Goal: Transaction & Acquisition: Purchase product/service

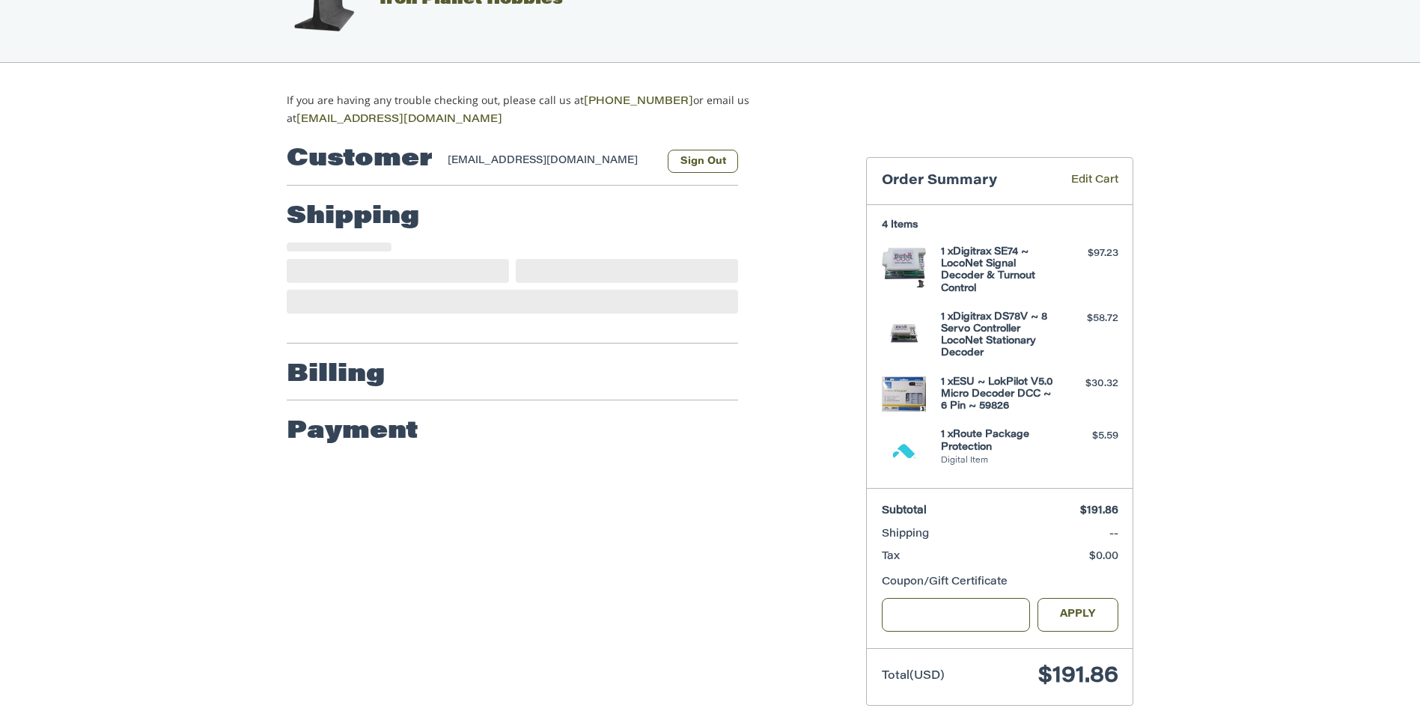
scroll to position [79, 0]
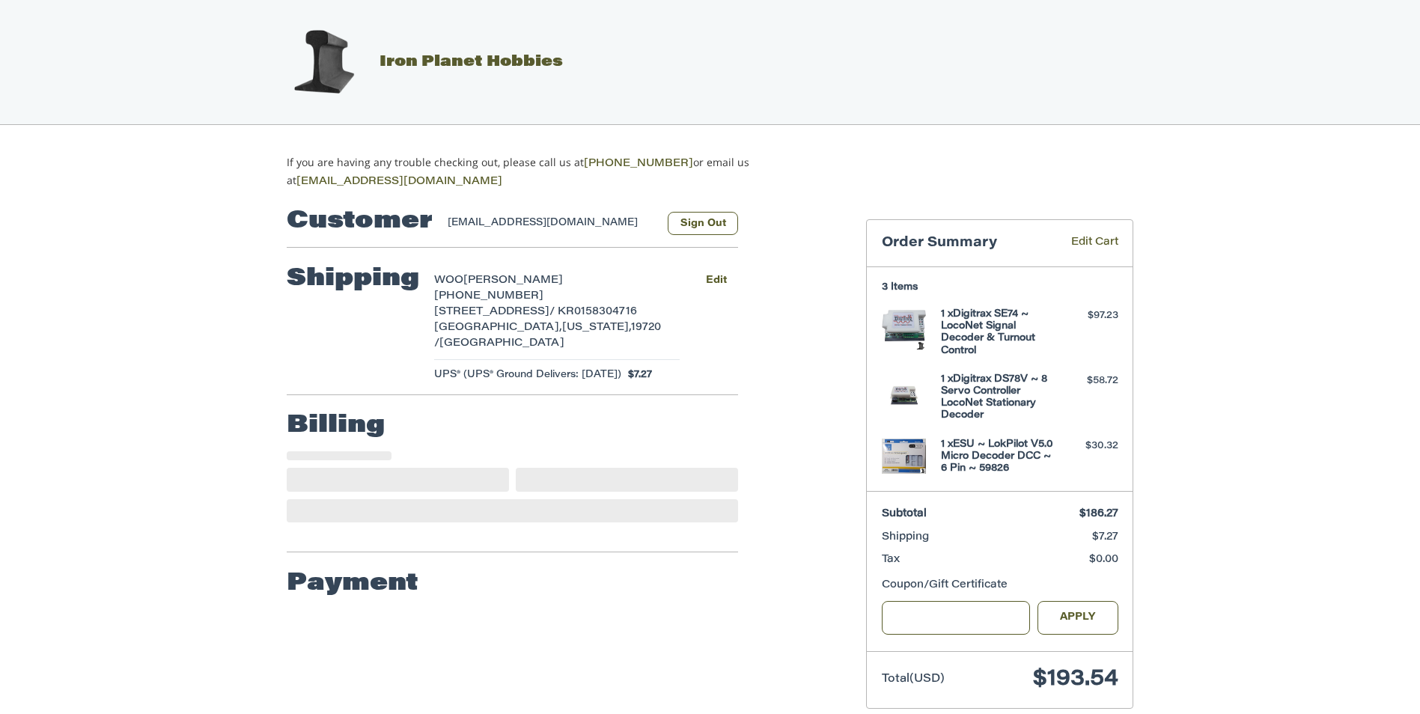
select select "**"
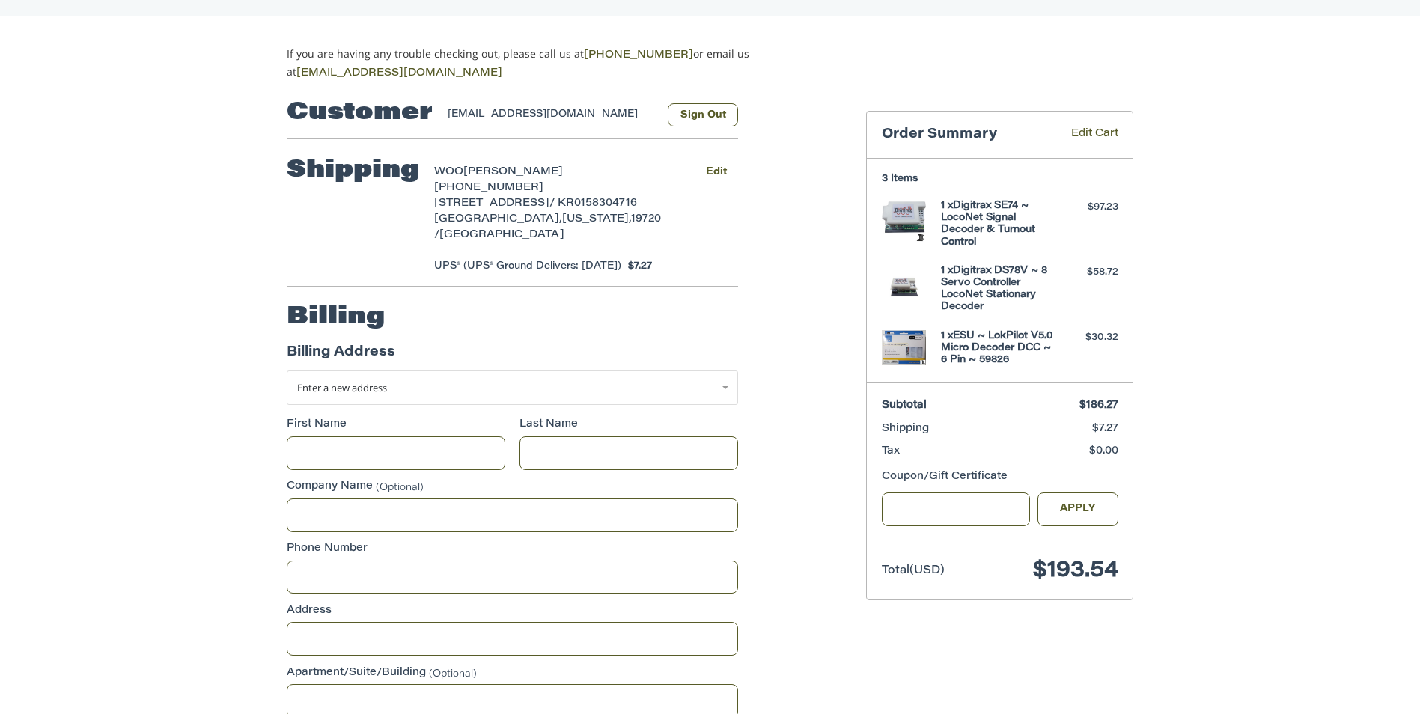
scroll to position [83, 0]
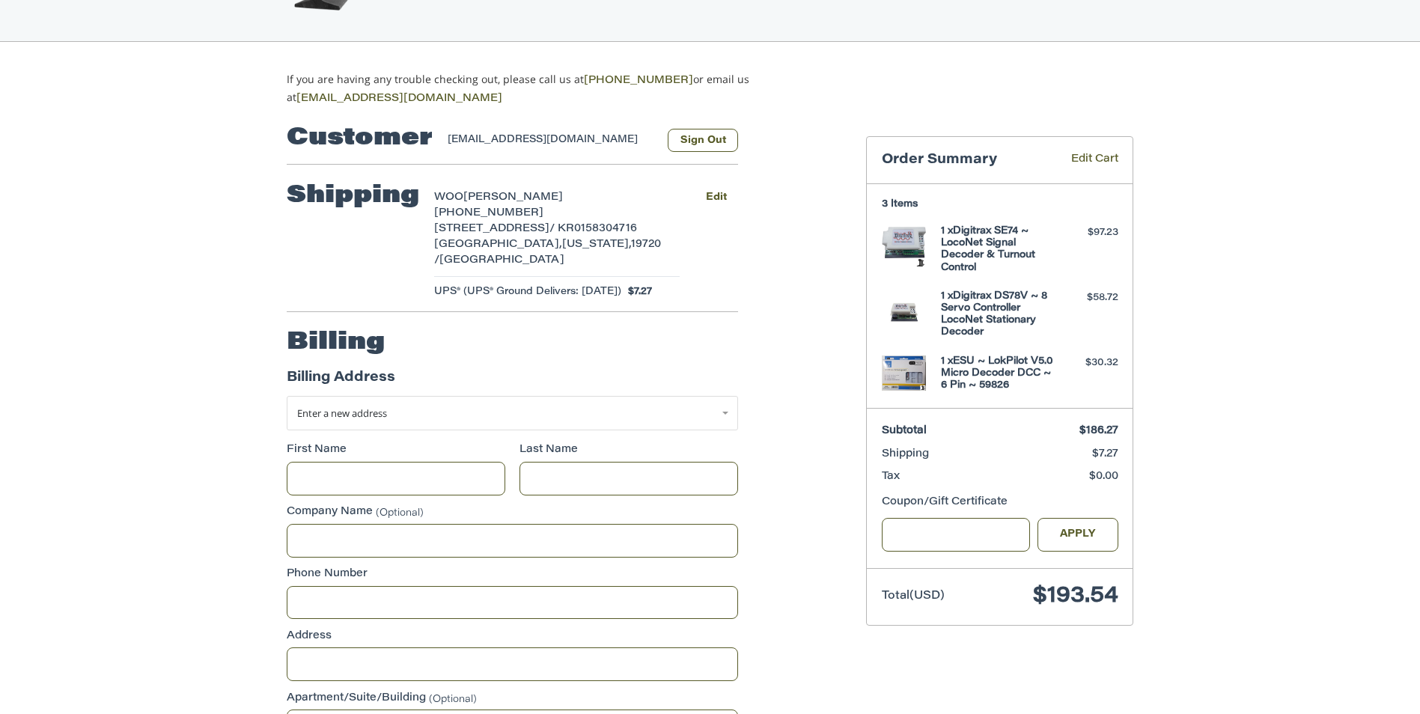
click at [1309, 451] on div "**********" at bounding box center [710, 609] width 1420 height 1004
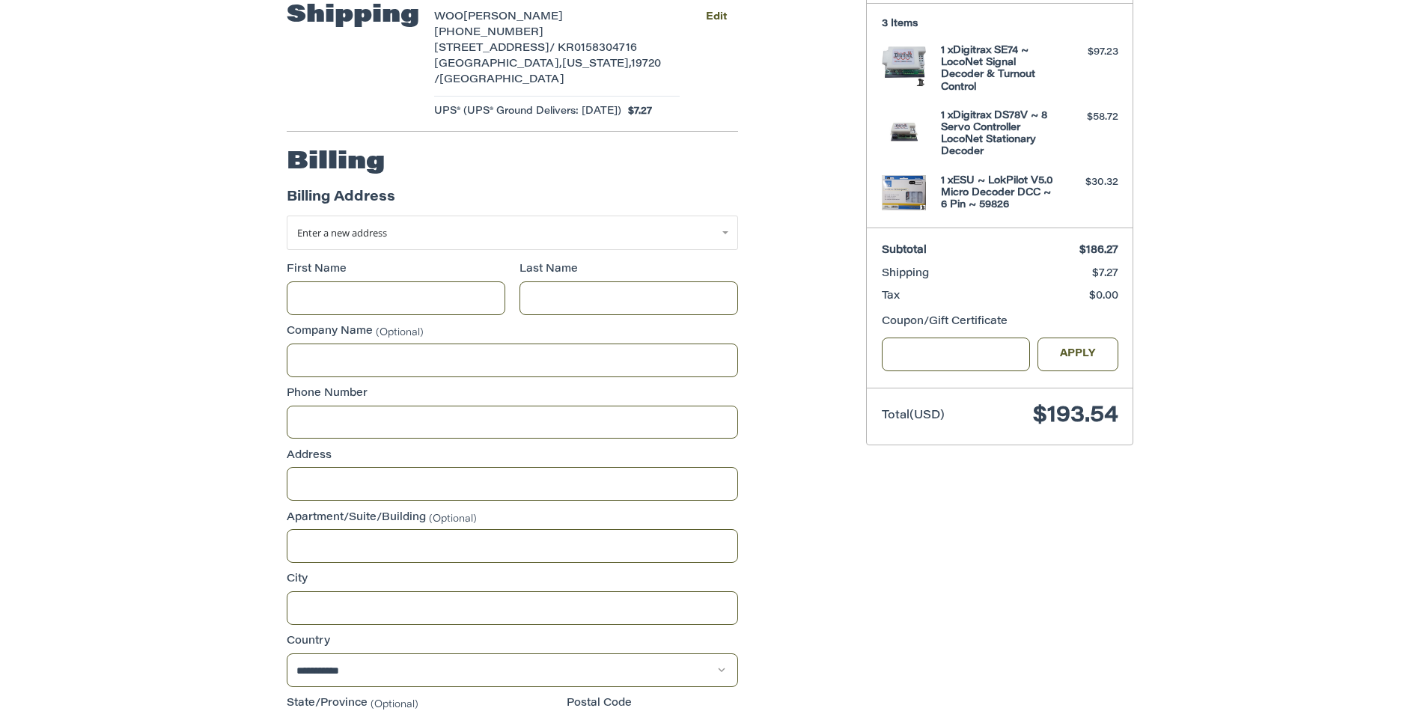
scroll to position [237, 0]
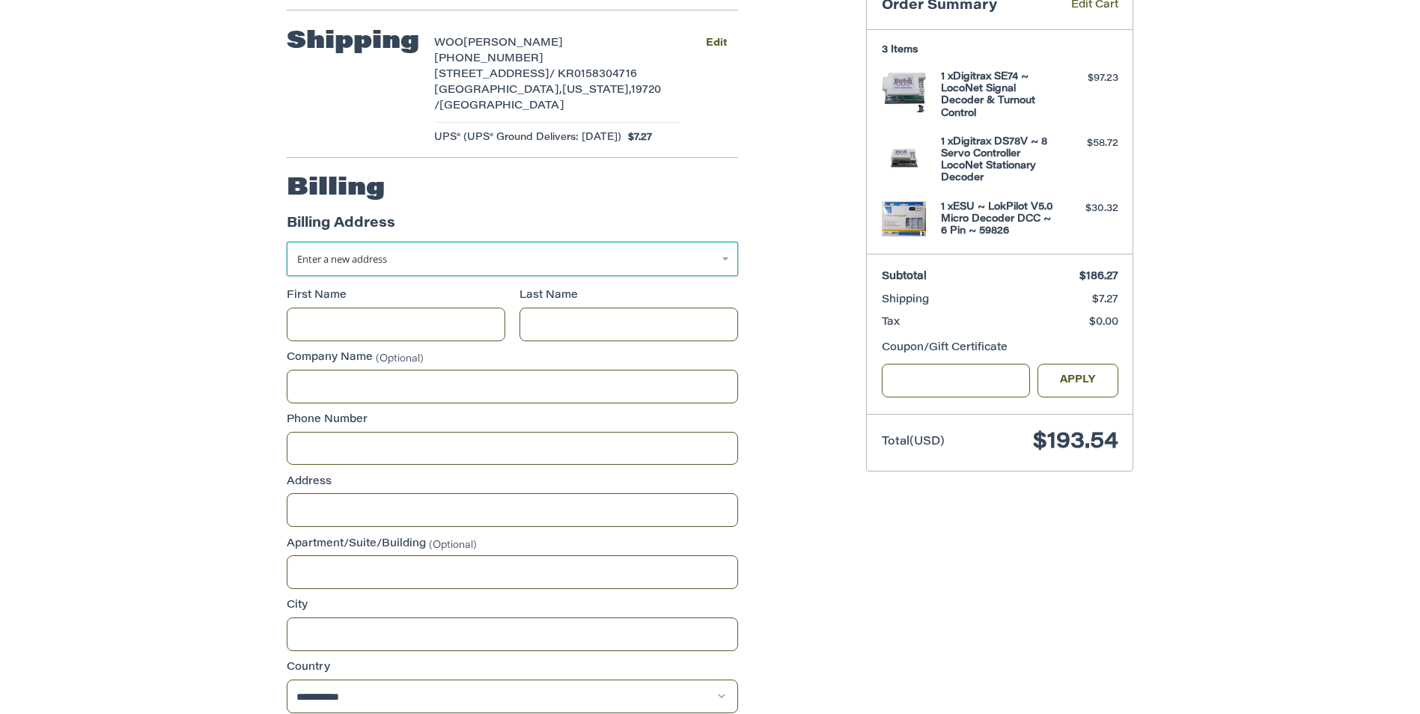
click at [720, 242] on link "Enter a new address" at bounding box center [512, 259] width 451 height 34
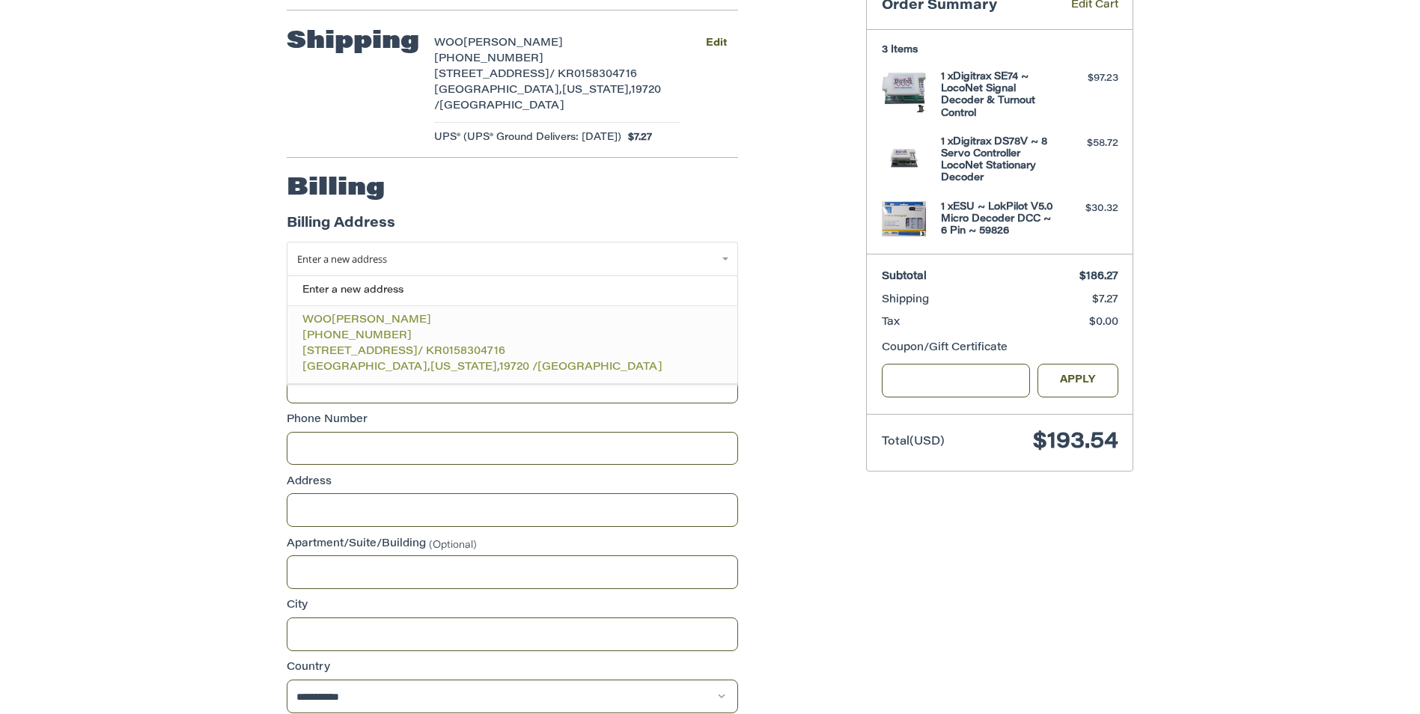
click at [436, 347] on span "/ KR0158304716" at bounding box center [462, 352] width 88 height 10
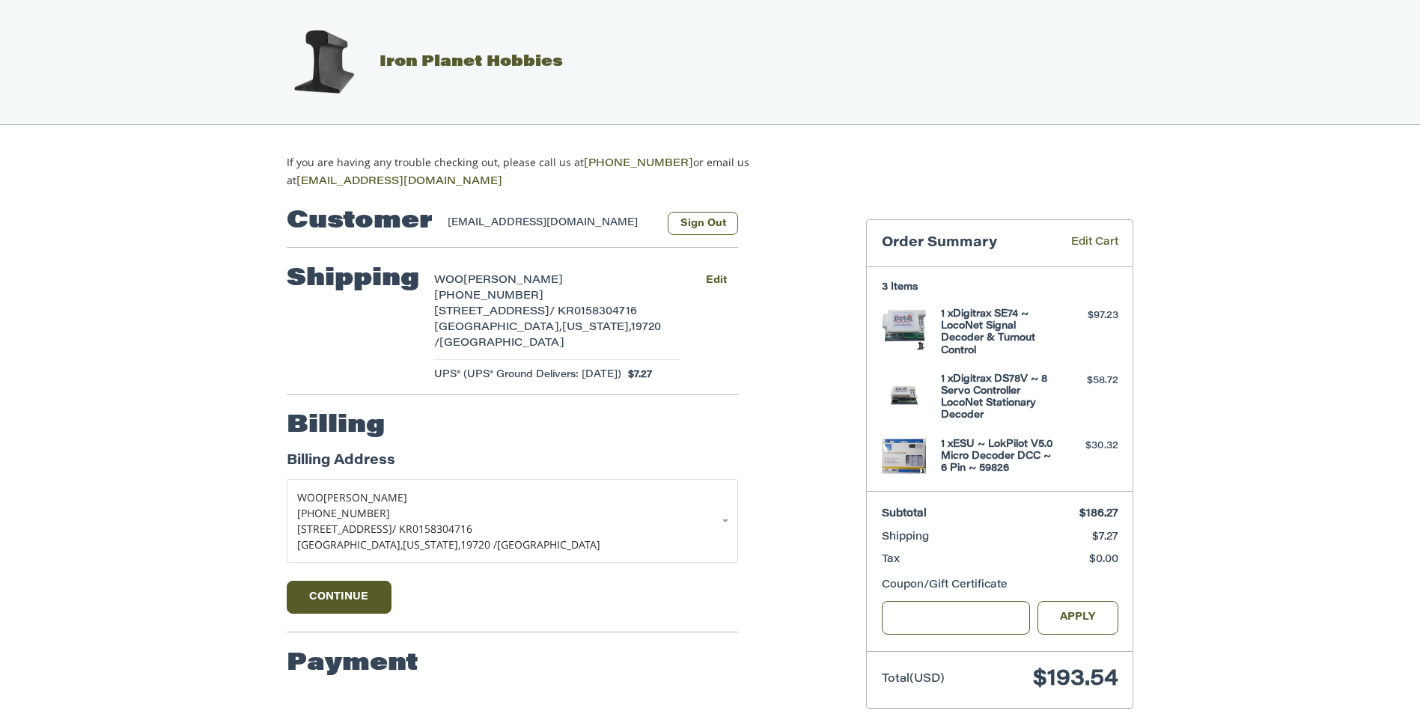
scroll to position [19, 0]
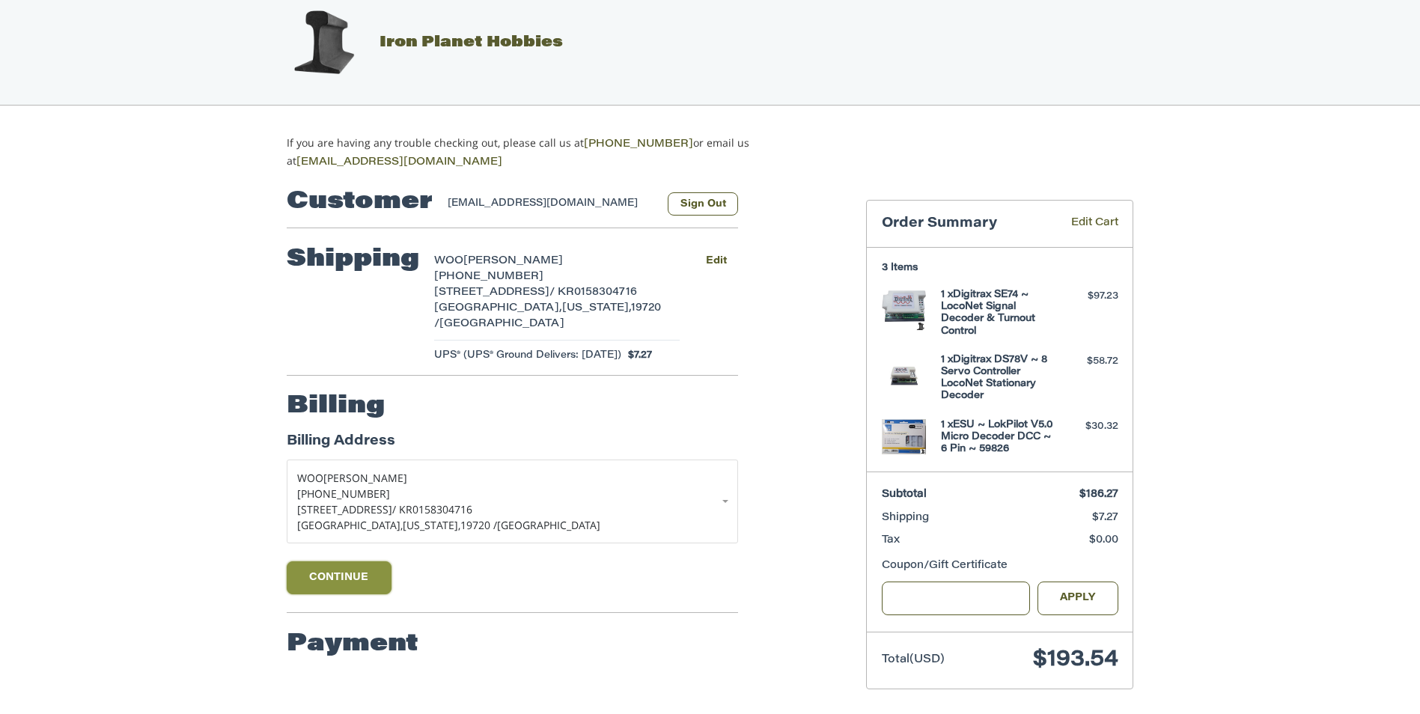
click at [352, 561] on button "Continue" at bounding box center [339, 577] width 105 height 33
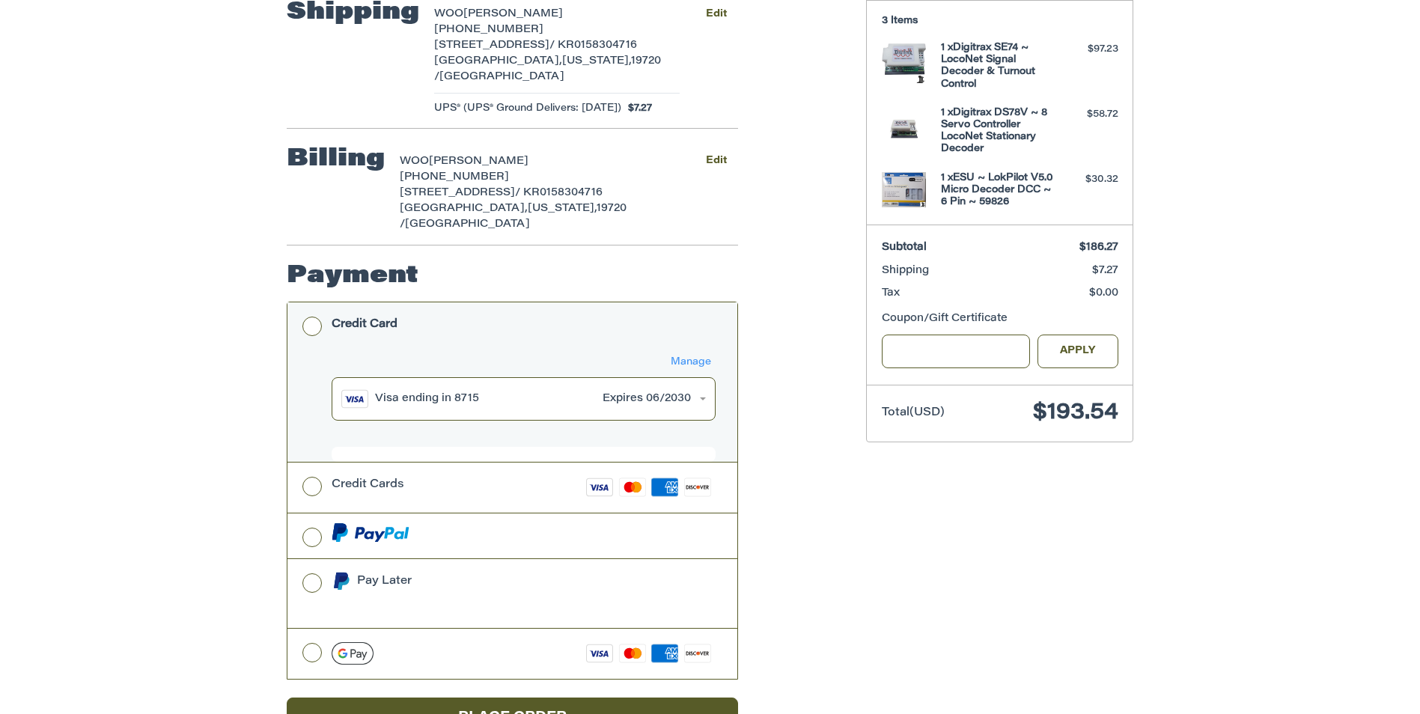
scroll to position [290, 0]
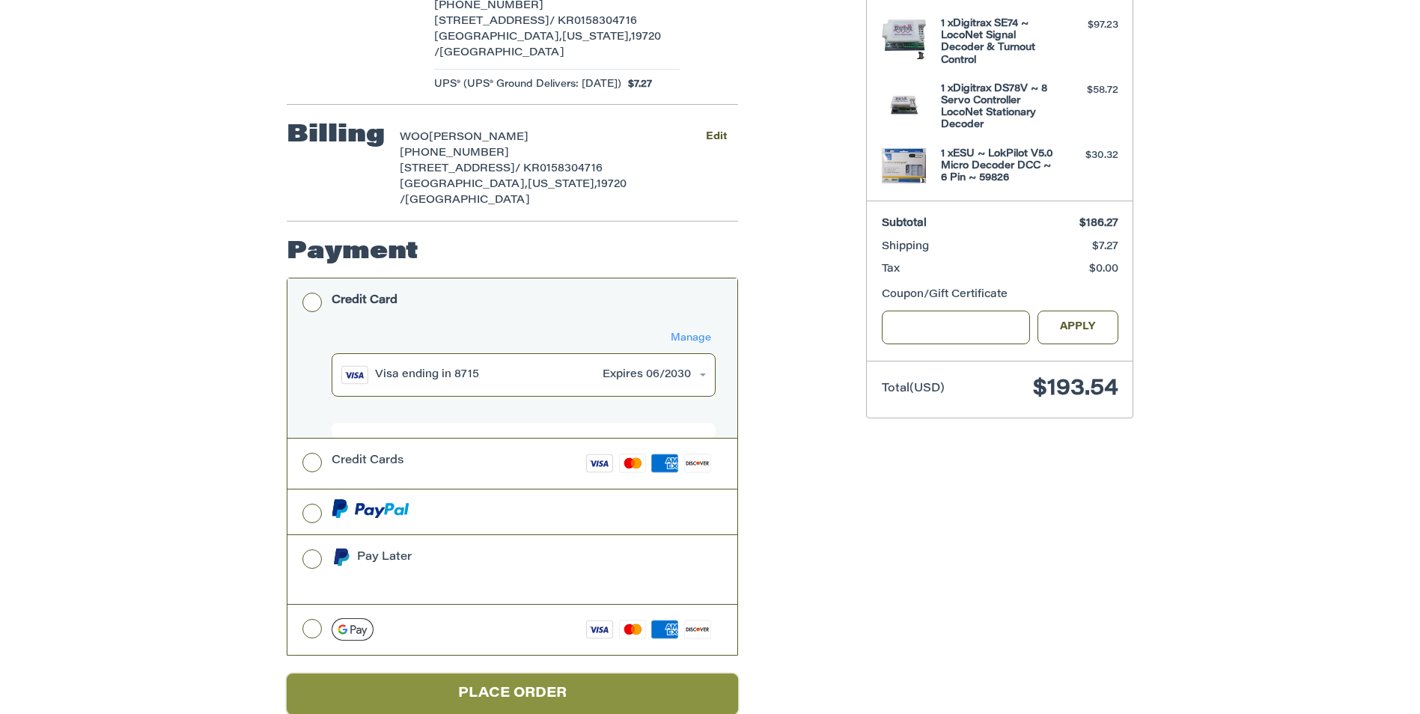
click at [555, 674] on button "Place Order" at bounding box center [512, 694] width 451 height 41
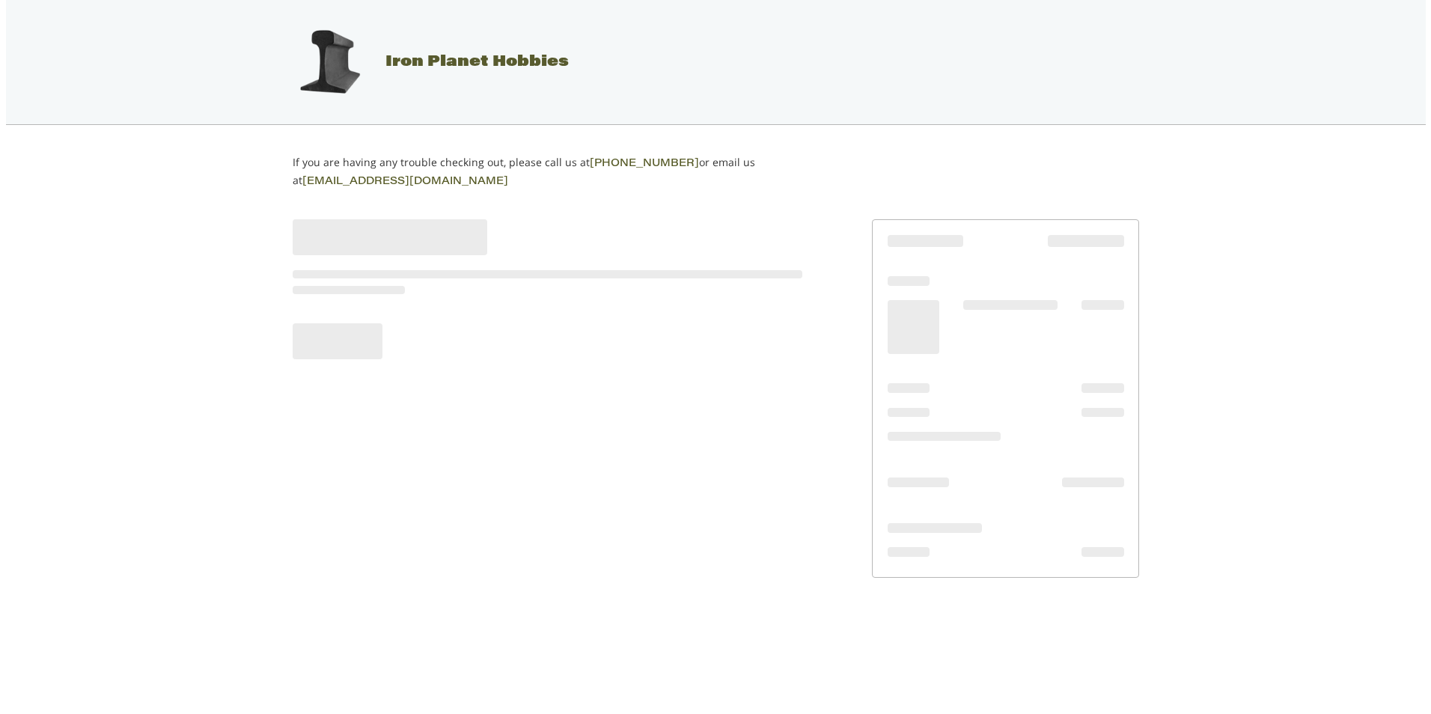
scroll to position [0, 0]
